Goal: Answer question/provide support: Share knowledge or assist other users

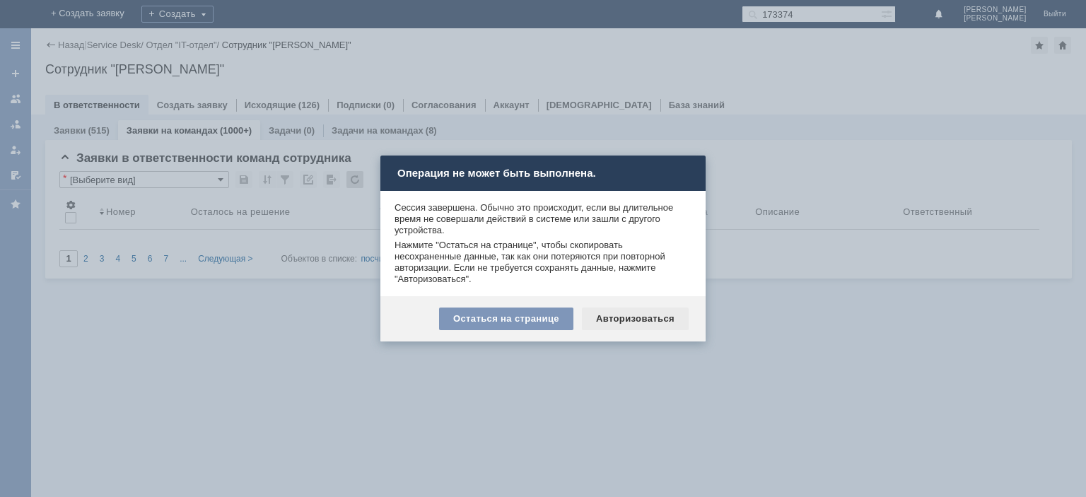
click at [611, 312] on div "Авторизоваться" at bounding box center [635, 318] width 107 height 23
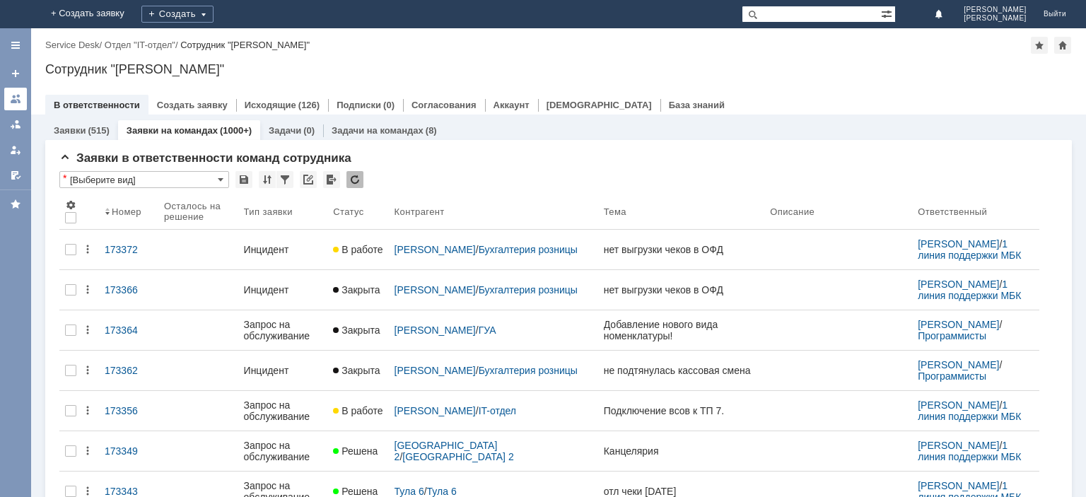
click at [20, 101] on div at bounding box center [15, 98] width 11 height 11
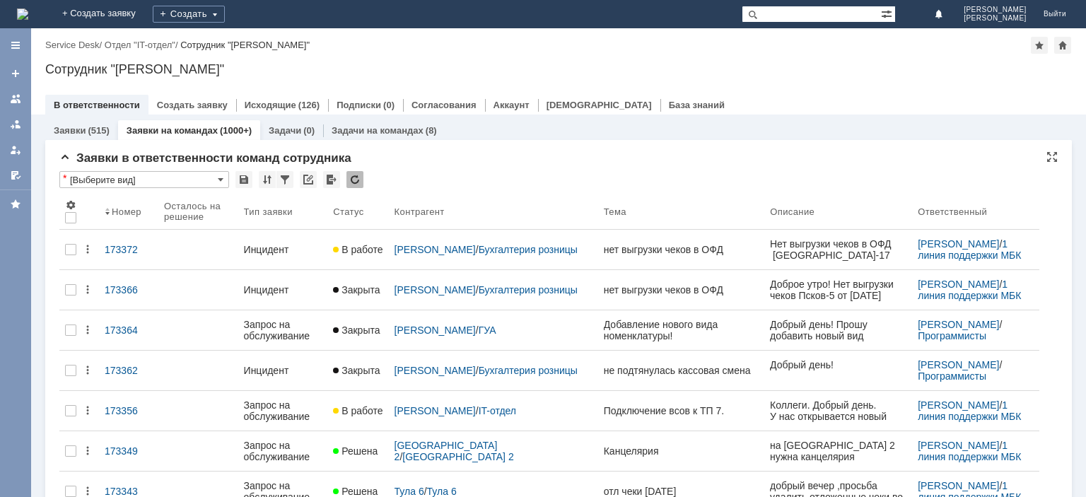
click at [359, 180] on div at bounding box center [354, 179] width 17 height 17
click at [357, 179] on div at bounding box center [354, 179] width 17 height 17
